Goal: Transaction & Acquisition: Book appointment/travel/reservation

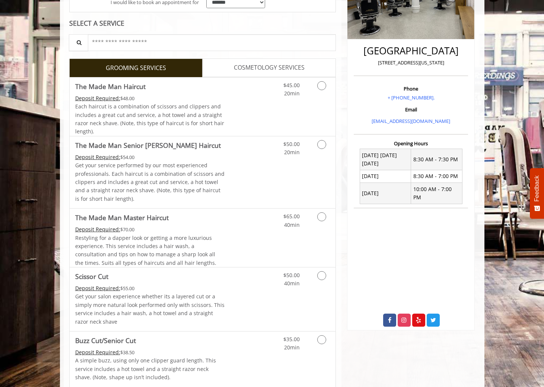
scroll to position [156, 0]
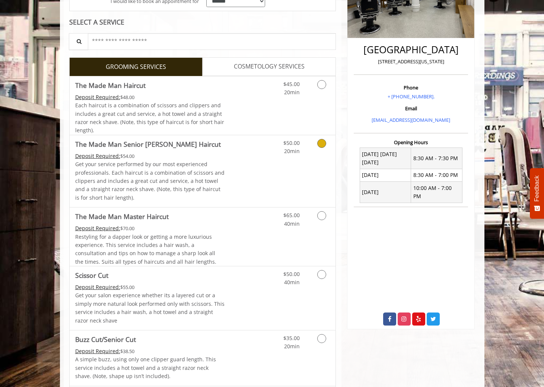
click at [324, 141] on icon "Grooming services" at bounding box center [321, 143] width 9 height 9
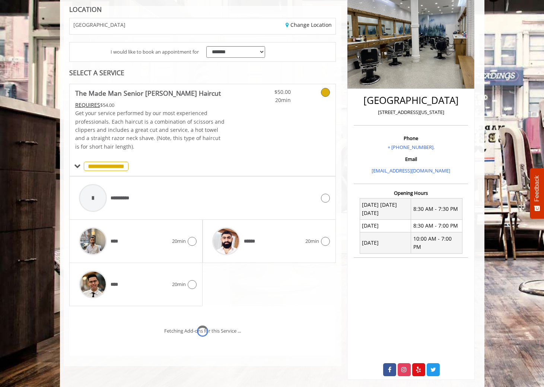
scroll to position [131, 0]
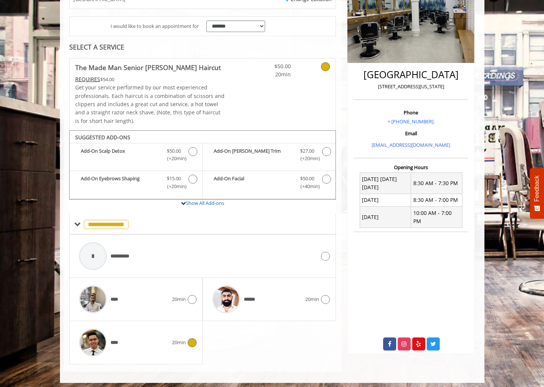
click at [144, 340] on div "****" at bounding box center [123, 342] width 97 height 35
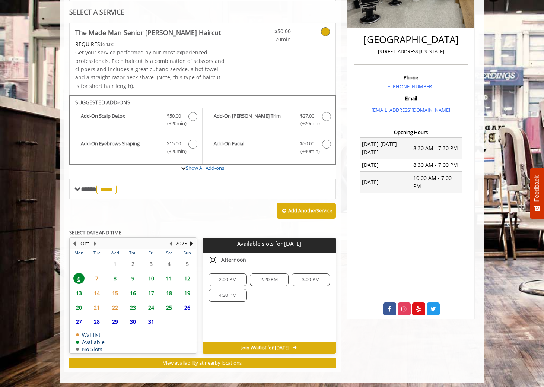
scroll to position [166, 0]
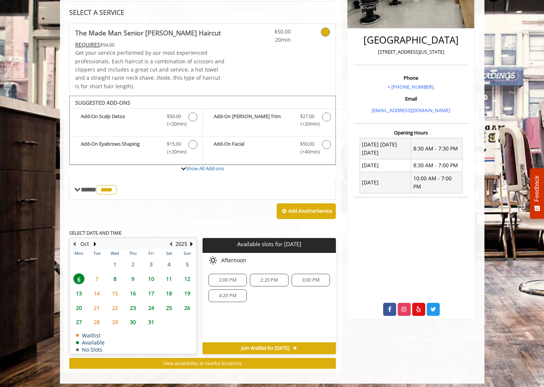
click at [116, 274] on span "8" at bounding box center [114, 278] width 11 height 11
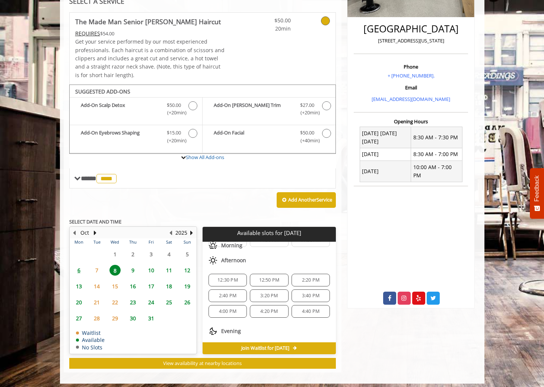
scroll to position [58, 0]
click at [306, 278] on span "2:20 PM" at bounding box center [310, 281] width 17 height 6
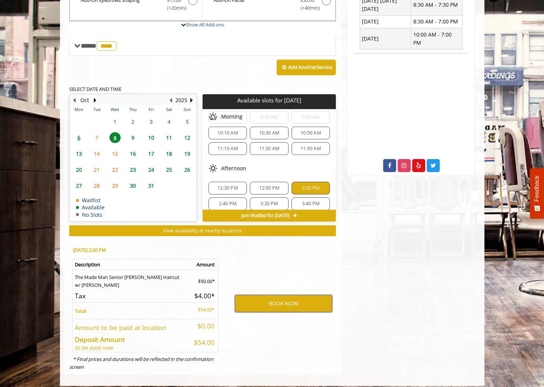
scroll to position [26, 0]
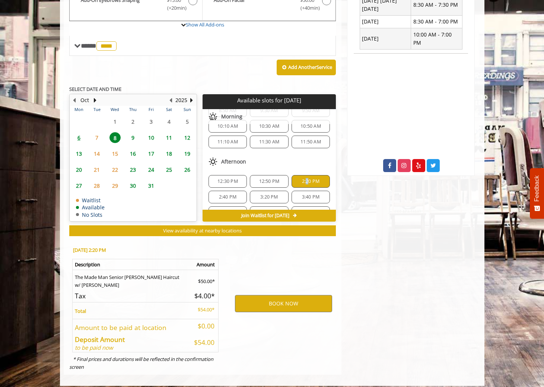
click at [303, 178] on span "2:20 PM" at bounding box center [310, 181] width 17 height 6
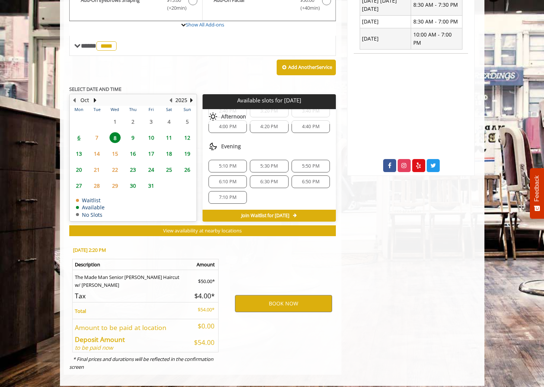
scroll to position [112, 0]
click at [274, 299] on button "BOOK NOW" at bounding box center [283, 303] width 97 height 17
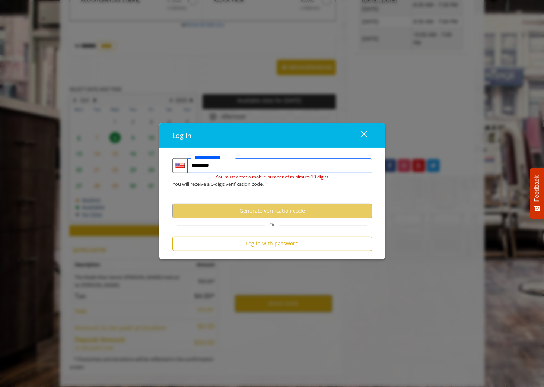
type input "**********"
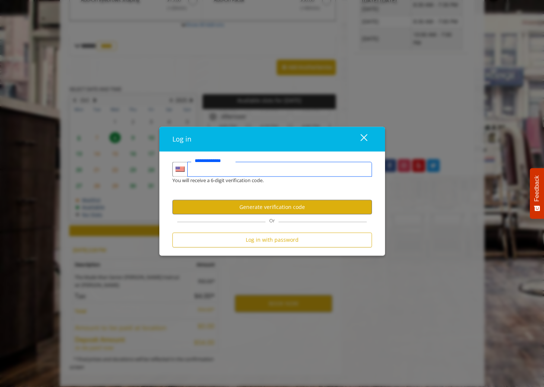
type input "**********"
click at [233, 208] on button "Generate verification code" at bounding box center [272, 207] width 200 height 15
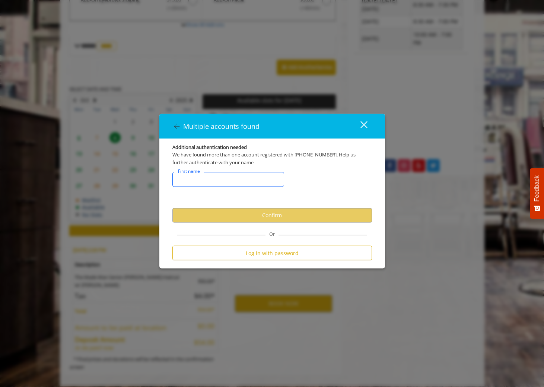
click at [211, 179] on input "FirstNameText" at bounding box center [228, 179] width 112 height 15
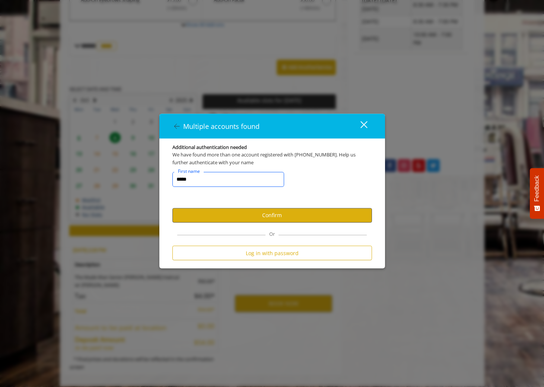
type input "*****"
click at [214, 217] on button "Confirm" at bounding box center [272, 215] width 200 height 15
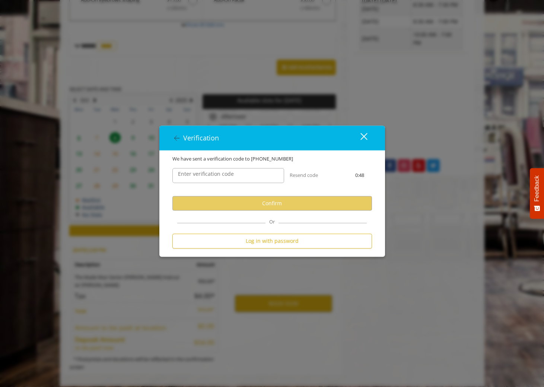
click at [208, 173] on label "Enter verification code" at bounding box center [205, 174] width 63 height 8
click at [208, 173] on input "Enter verification code" at bounding box center [228, 175] width 112 height 15
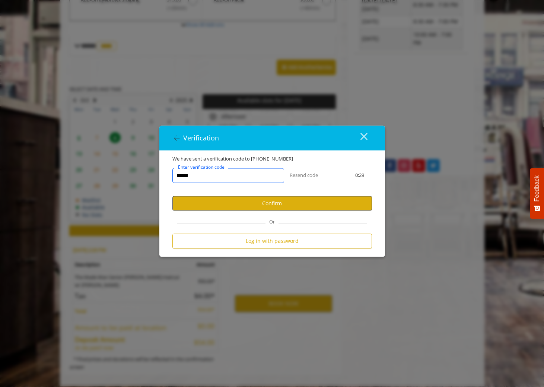
type input "******"
click at [215, 201] on button "Confirm" at bounding box center [272, 203] width 200 height 15
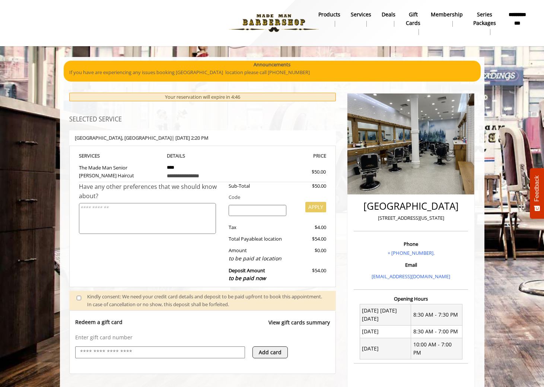
scroll to position [26, 0]
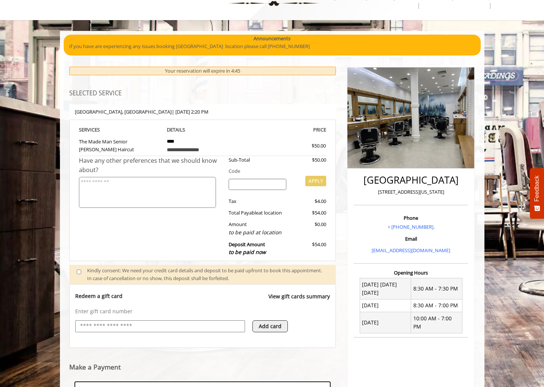
click at [122, 322] on input "text" at bounding box center [160, 326] width 162 height 9
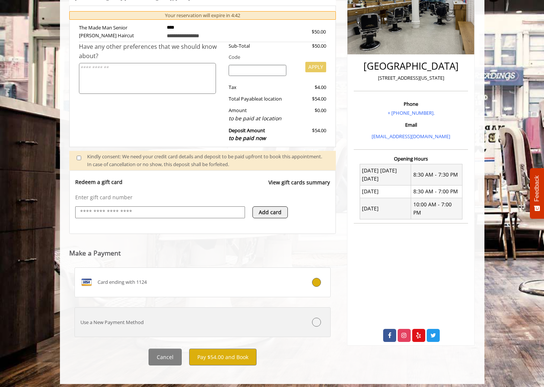
scroll to position [140, 0]
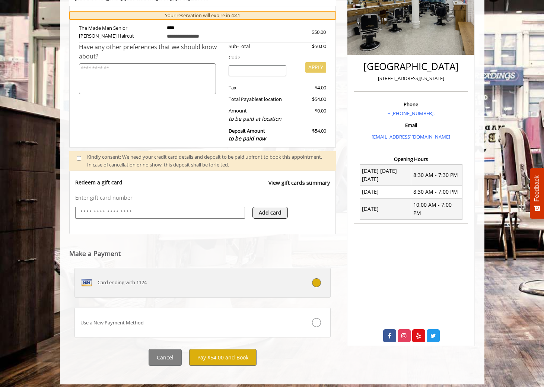
click at [109, 277] on div "Card ending with 1124" at bounding box center [181, 283] width 213 height 12
click at [322, 278] on div at bounding box center [309, 282] width 42 height 9
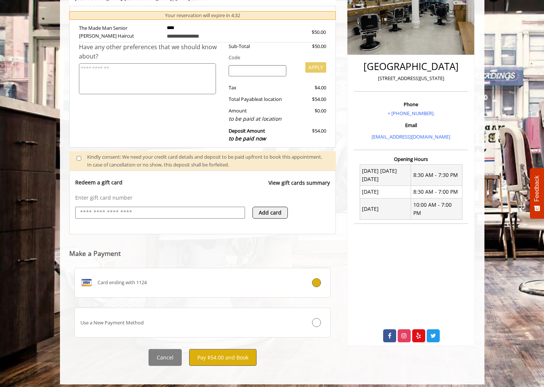
click at [219, 353] on button "Pay $54.00 and Book" at bounding box center [222, 357] width 67 height 17
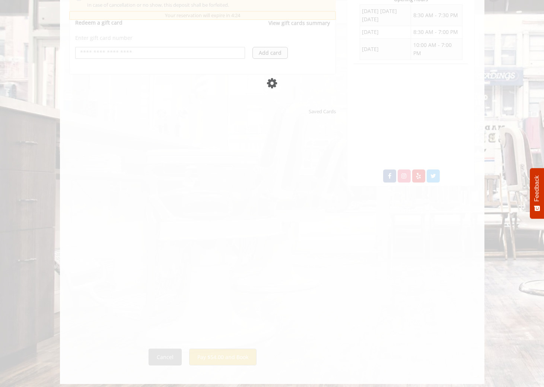
scroll to position [299, 0]
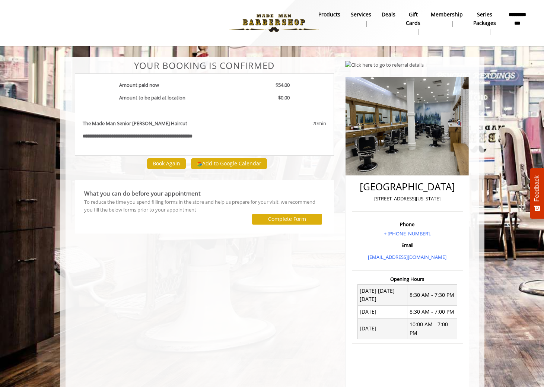
click at [208, 162] on button "Add to Google Calendar" at bounding box center [229, 163] width 76 height 11
